Goal: Task Accomplishment & Management: Manage account settings

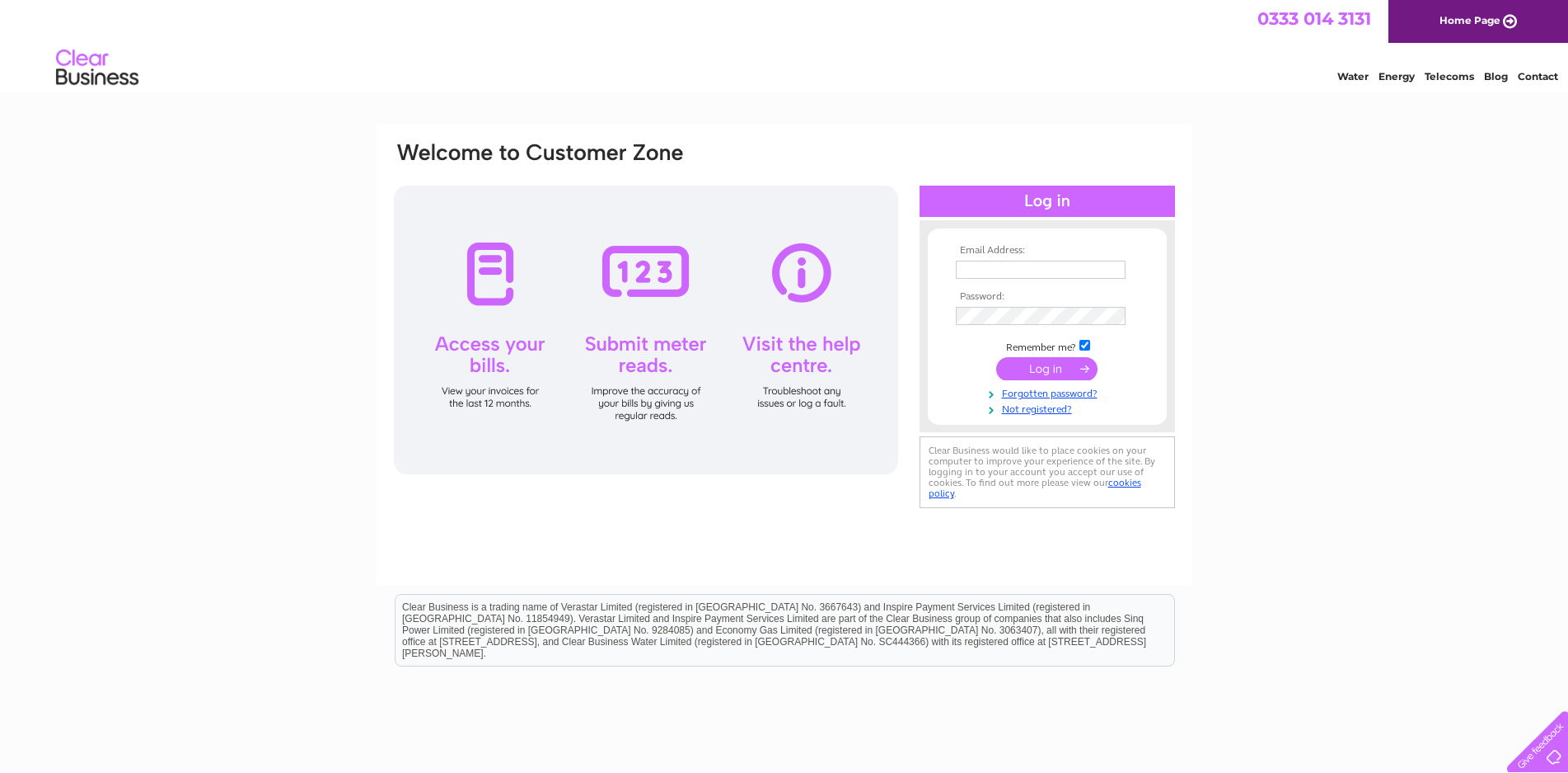
type input "tyretrax@btconnect.com"
click at [1036, 371] on input "submit" at bounding box center [1046, 368] width 101 height 23
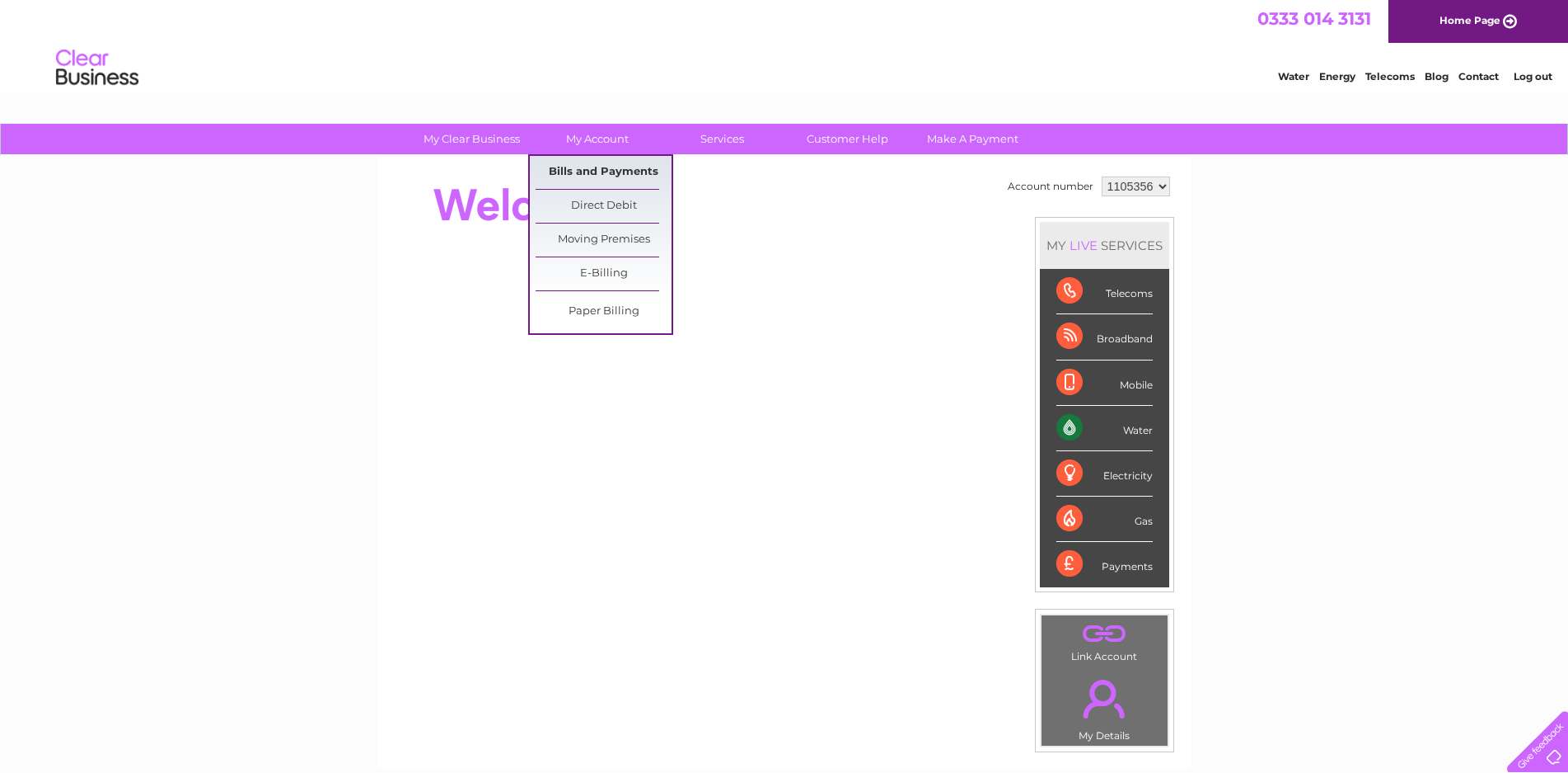
click at [586, 168] on link "Bills and Payments" at bounding box center [604, 173] width 136 height 33
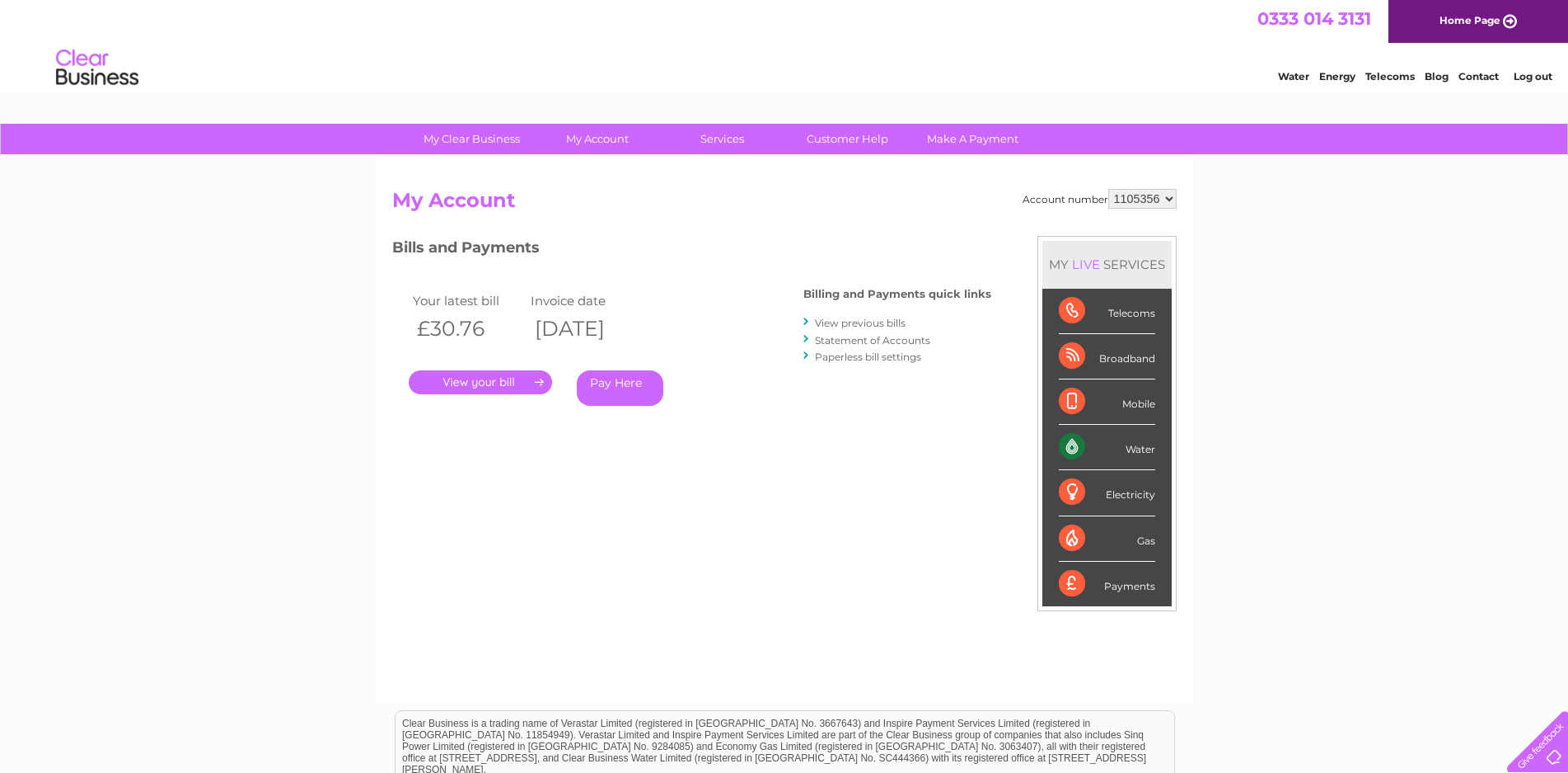
click at [471, 381] on link "." at bounding box center [480, 382] width 143 height 24
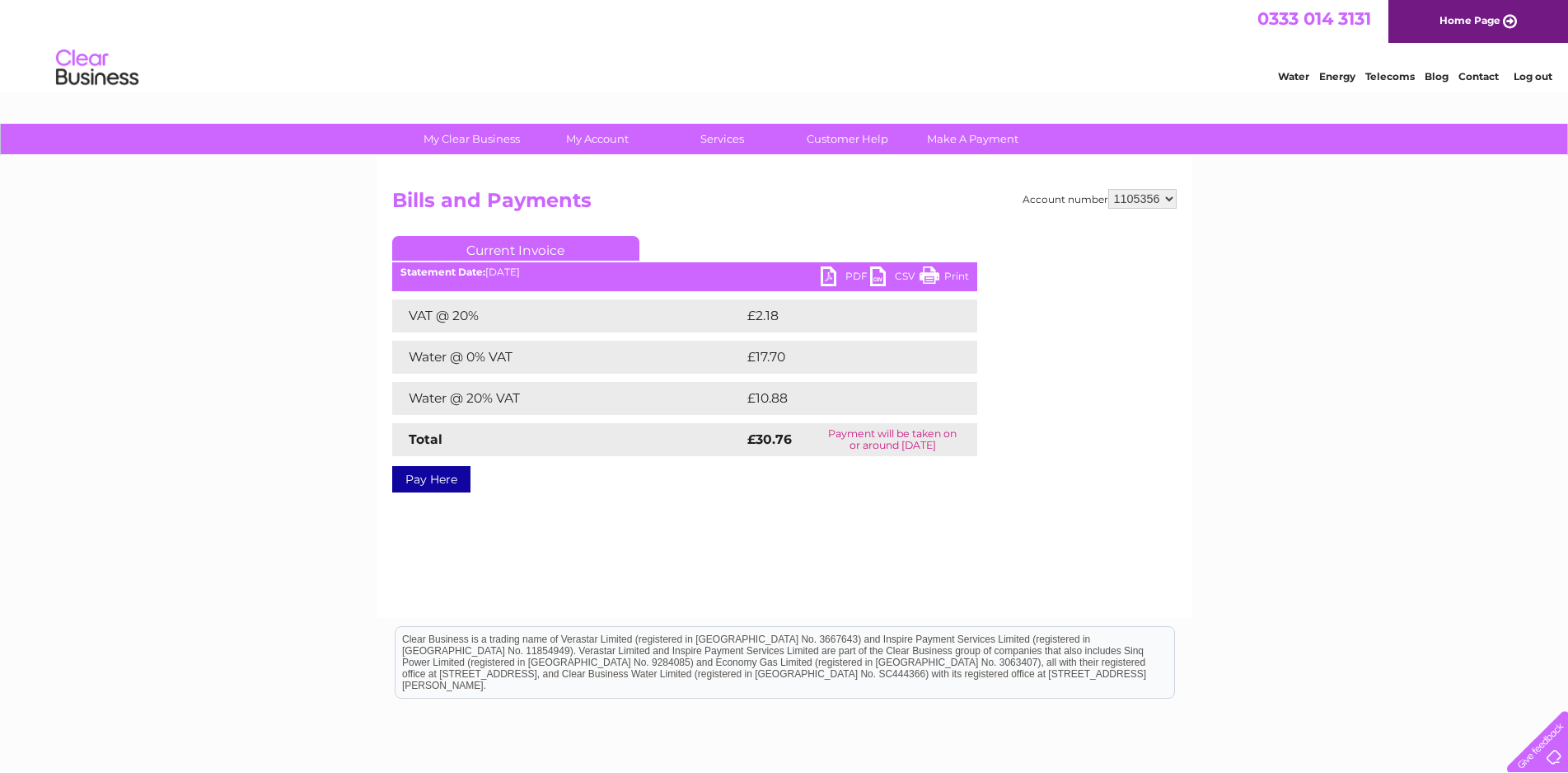
click at [841, 274] on link "PDF" at bounding box center [845, 279] width 50 height 24
